Goal: Register for event/course

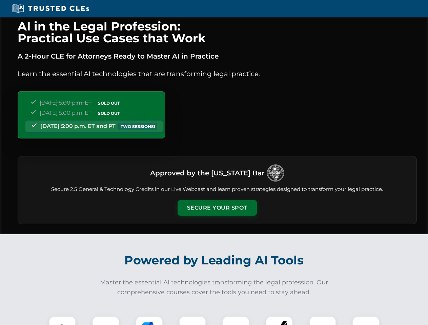
click at [217, 208] on button "Secure Your Spot" at bounding box center [216, 208] width 79 height 16
click at [62, 321] on img at bounding box center [62, 330] width 20 height 20
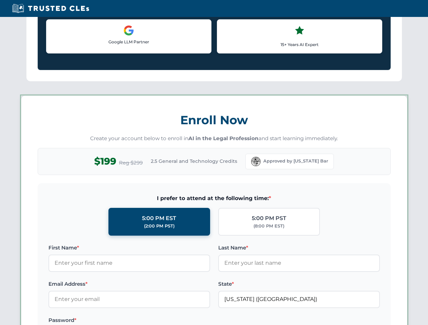
click at [149, 321] on label "Password *" at bounding box center [129, 320] width 162 height 8
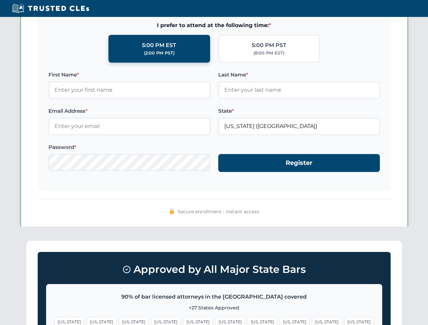
click at [312, 321] on span "[US_STATE]" at bounding box center [326, 322] width 29 height 10
